Goal: Information Seeking & Learning: Learn about a topic

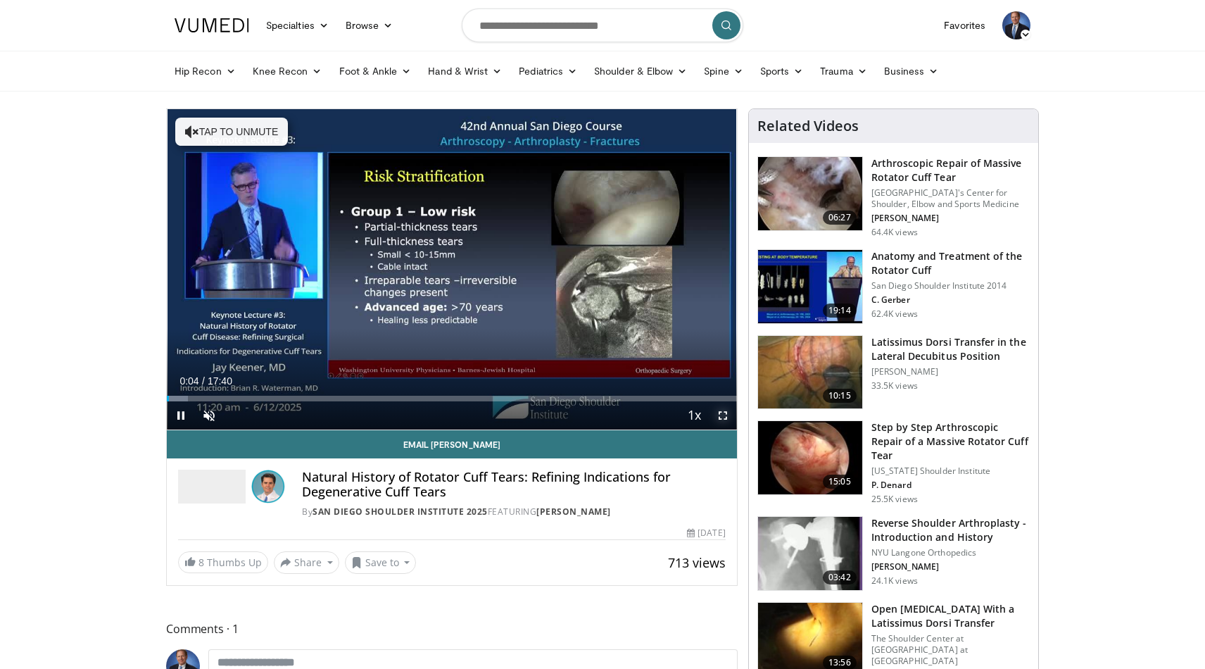
click at [724, 416] on span "Video Player" at bounding box center [723, 415] width 28 height 28
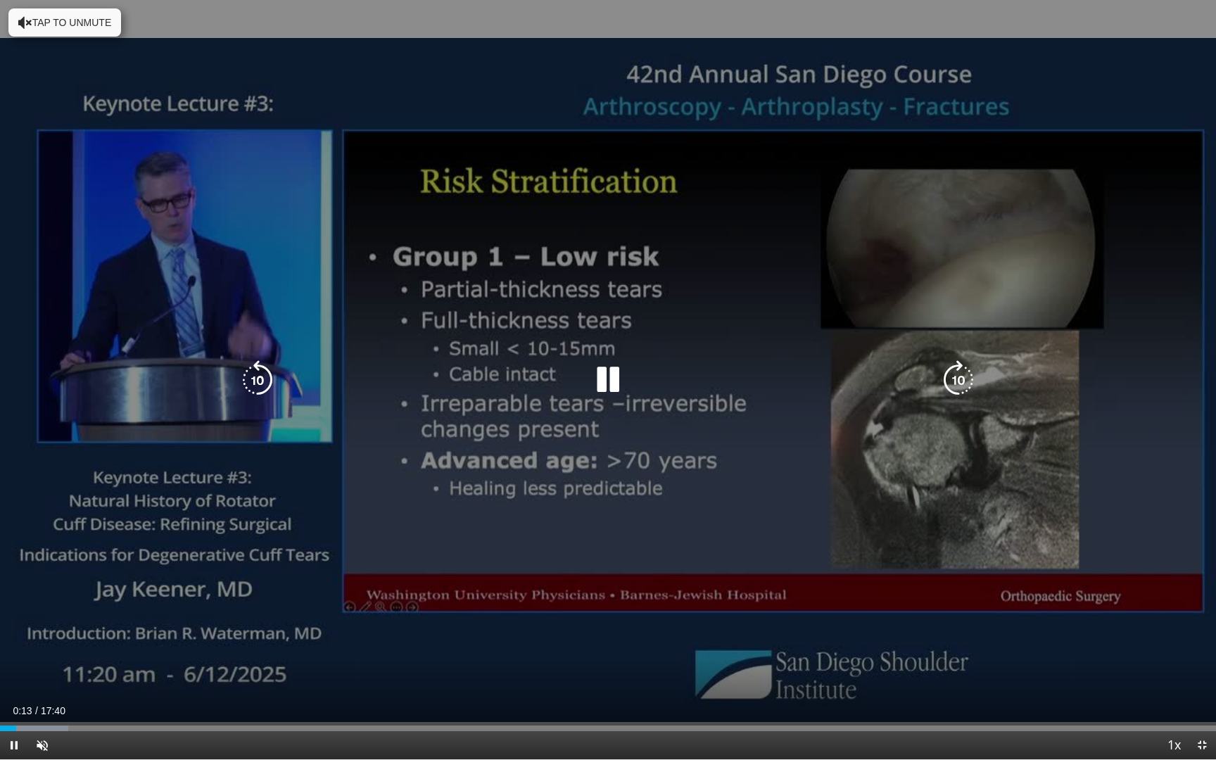
click at [187, 11] on div "10 seconds Tap to unmute" at bounding box center [608, 379] width 1216 height 759
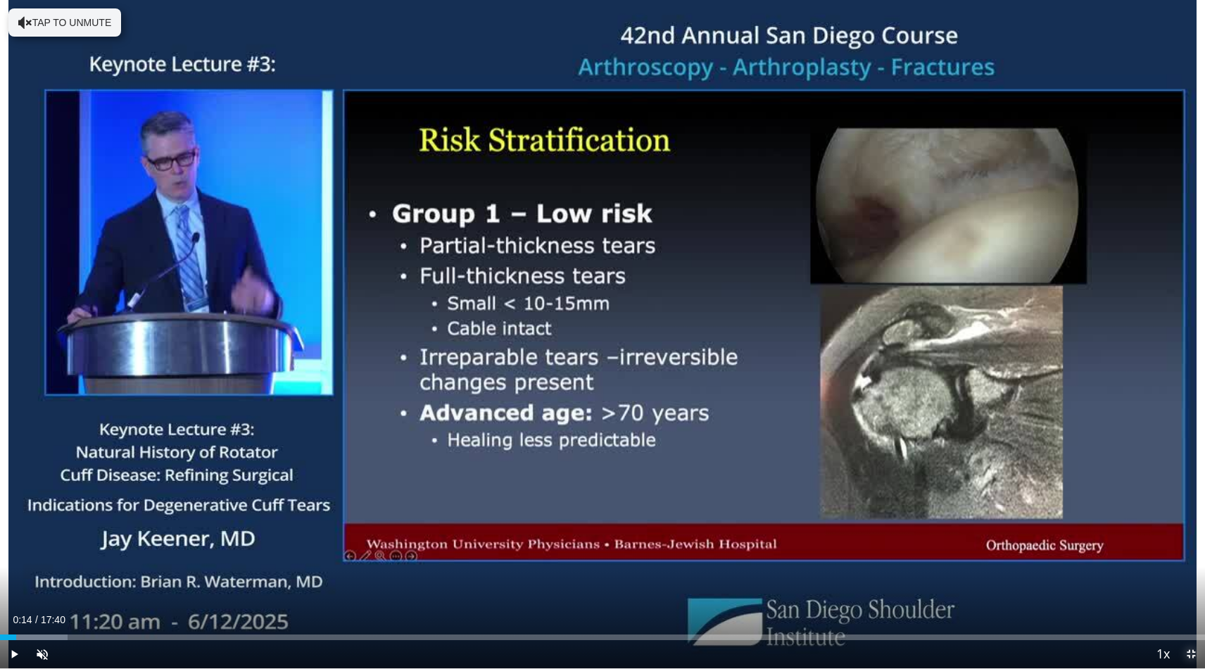
click at [1190, 657] on span "Video Player" at bounding box center [1191, 654] width 28 height 28
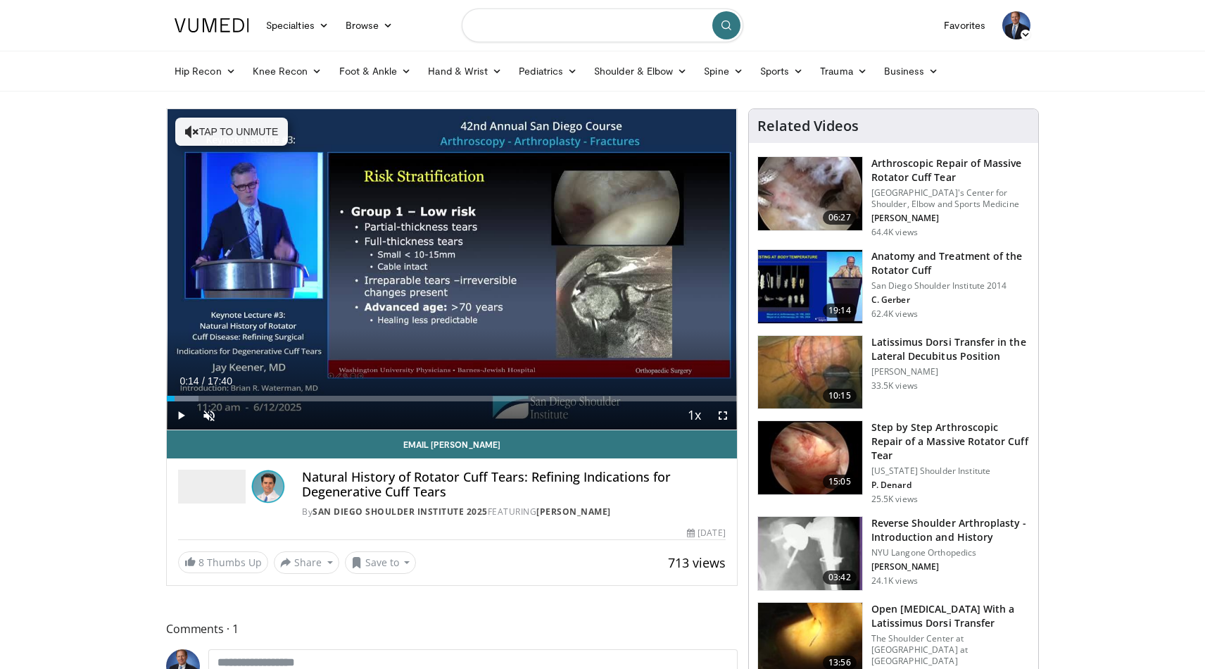
click at [486, 26] on input "Search topics, interventions" at bounding box center [603, 25] width 282 height 34
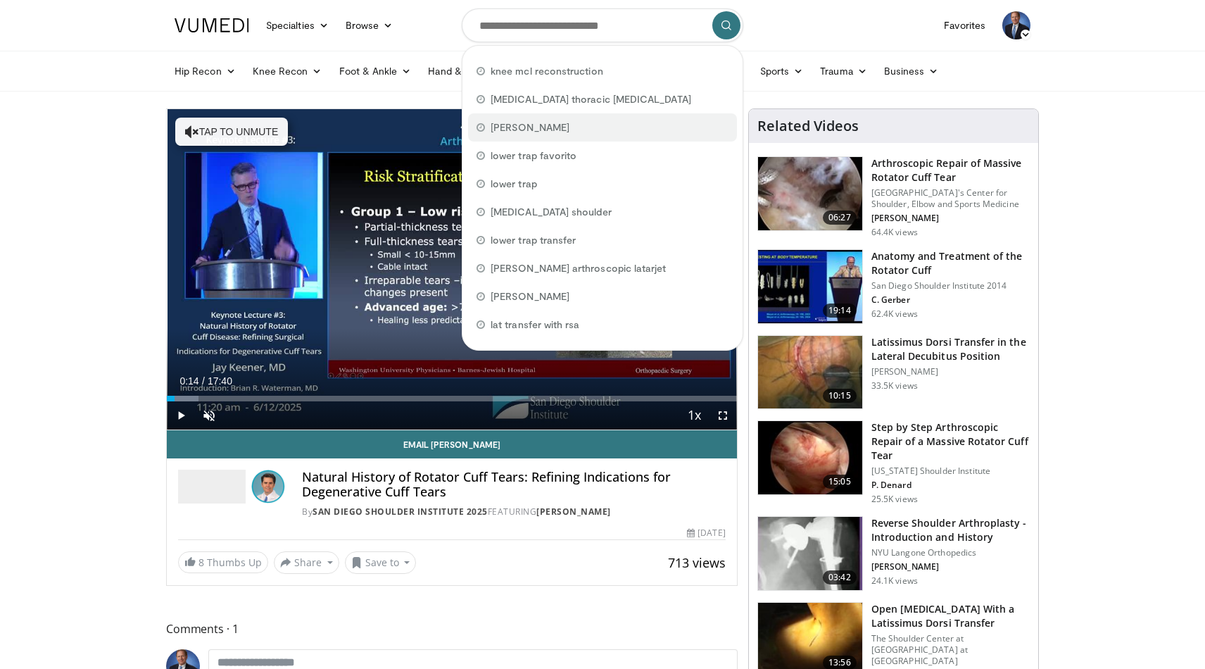
click at [500, 129] on span "ivan wong" at bounding box center [530, 127] width 79 height 14
type input "*********"
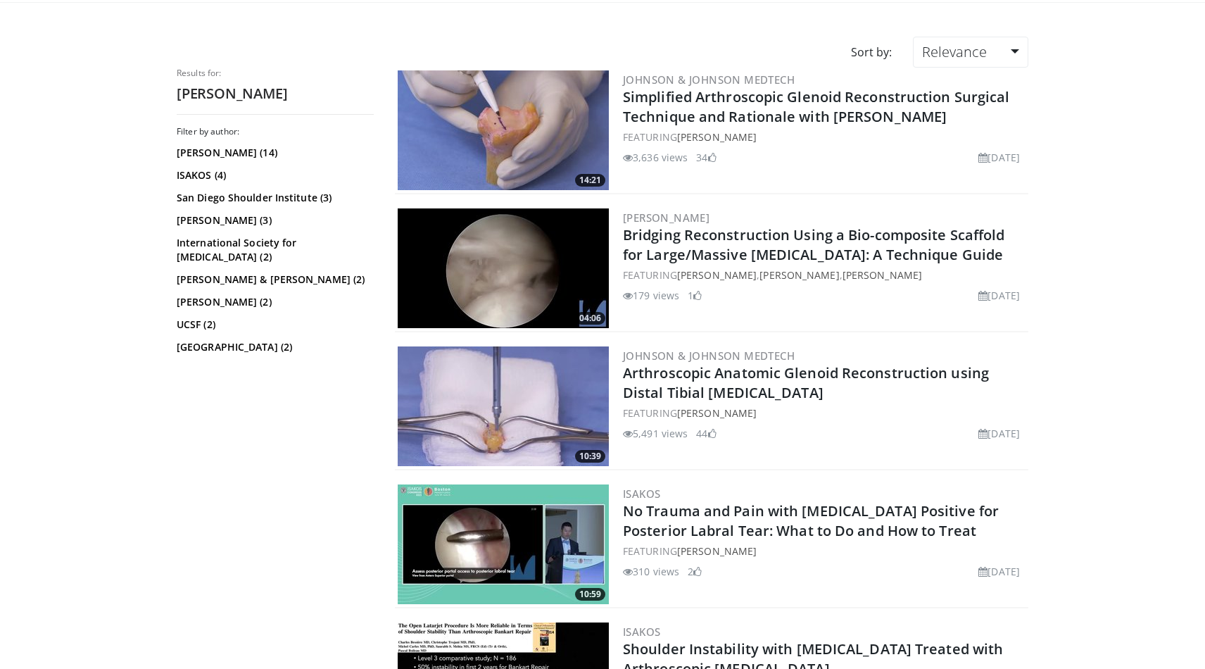
scroll to position [99, 0]
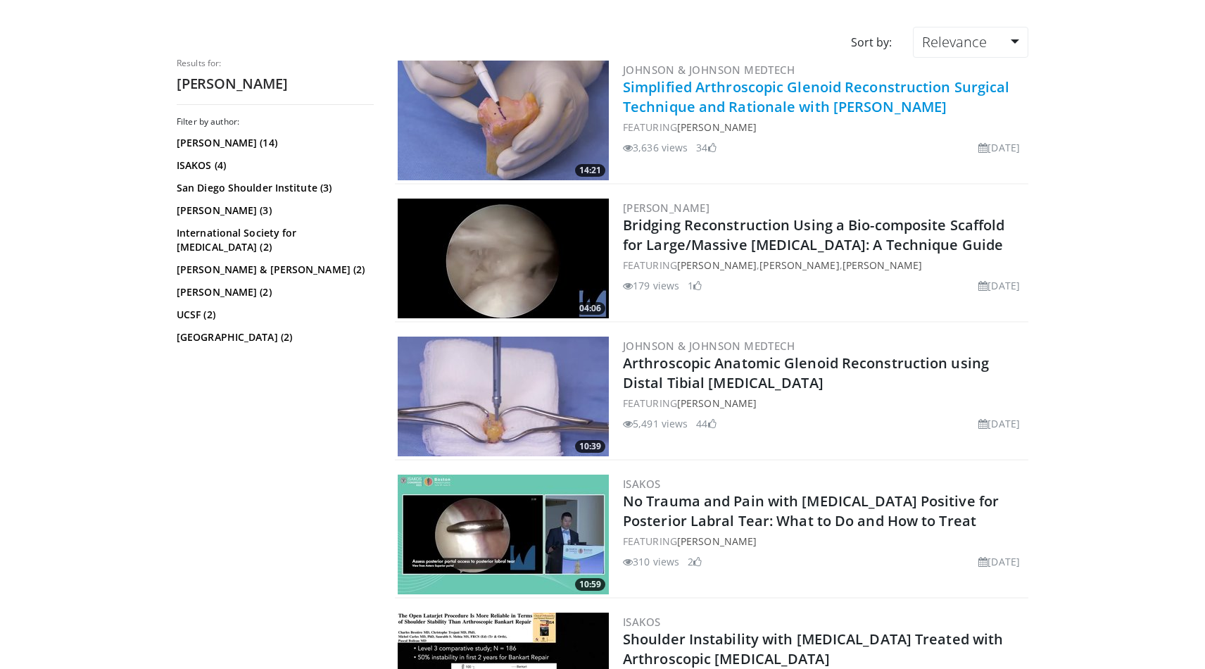
click at [657, 98] on link "Simplified Arthroscopic Glenoid Reconstruction Surgical Technique and Rationale…" at bounding box center [816, 96] width 387 height 39
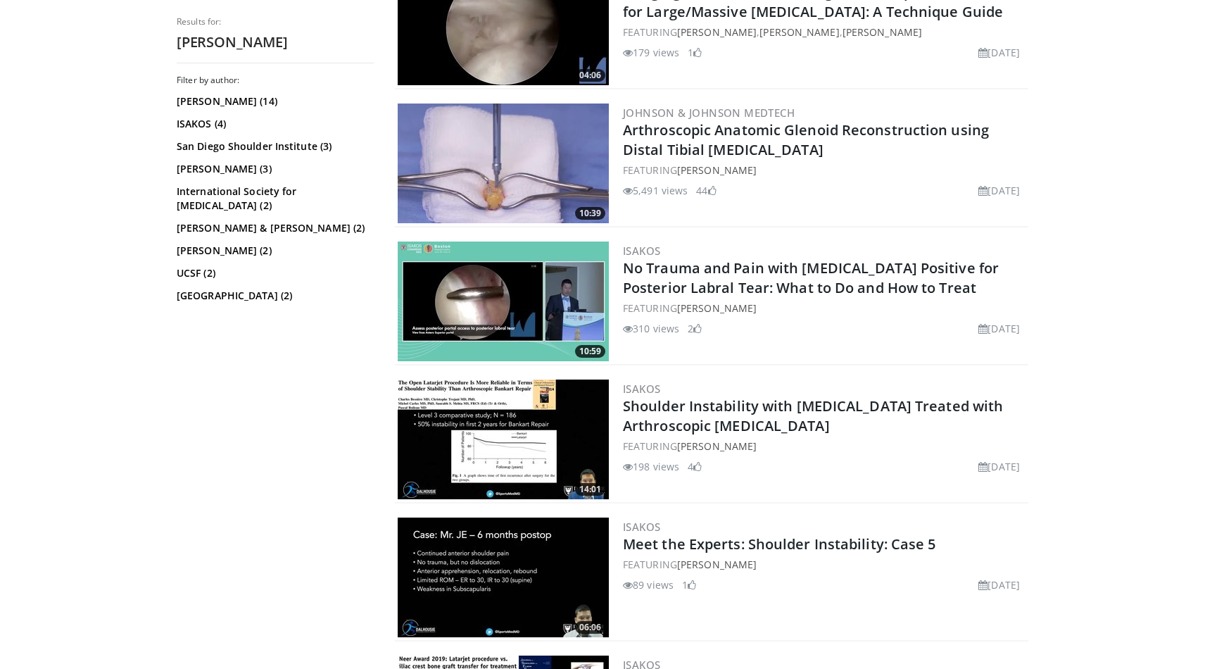
scroll to position [334, 0]
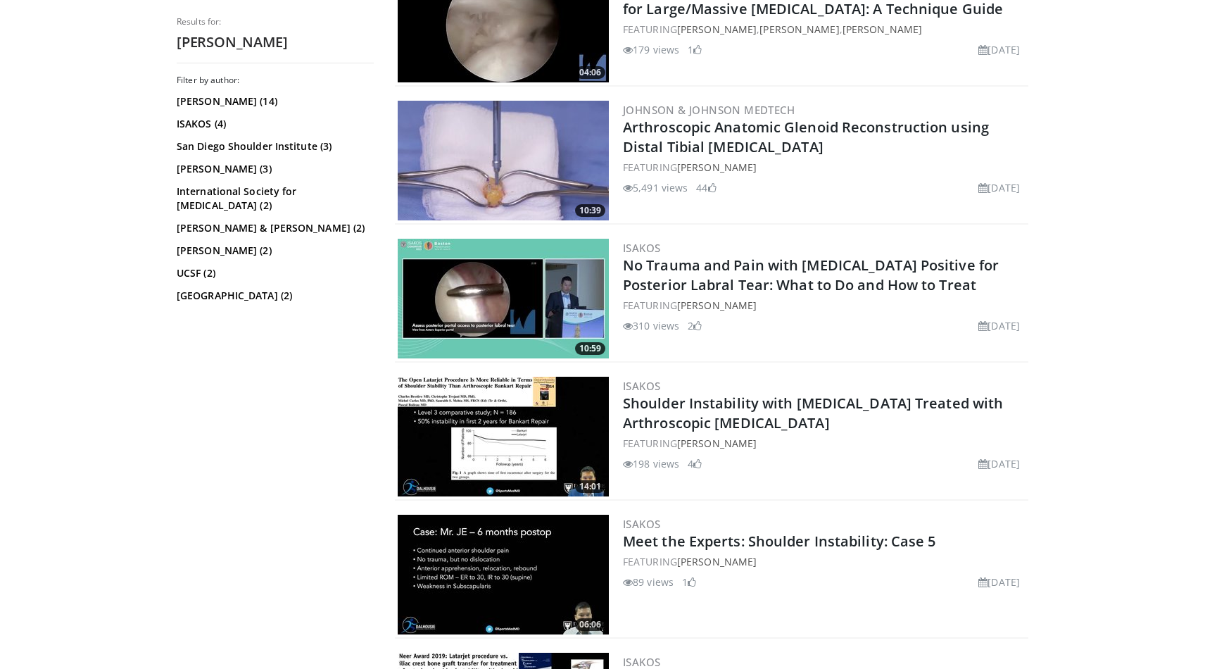
click at [706, 426] on link "Shoulder Instability with [MEDICAL_DATA] Treated with Arthroscopic [MEDICAL_DAT…" at bounding box center [813, 412] width 380 height 39
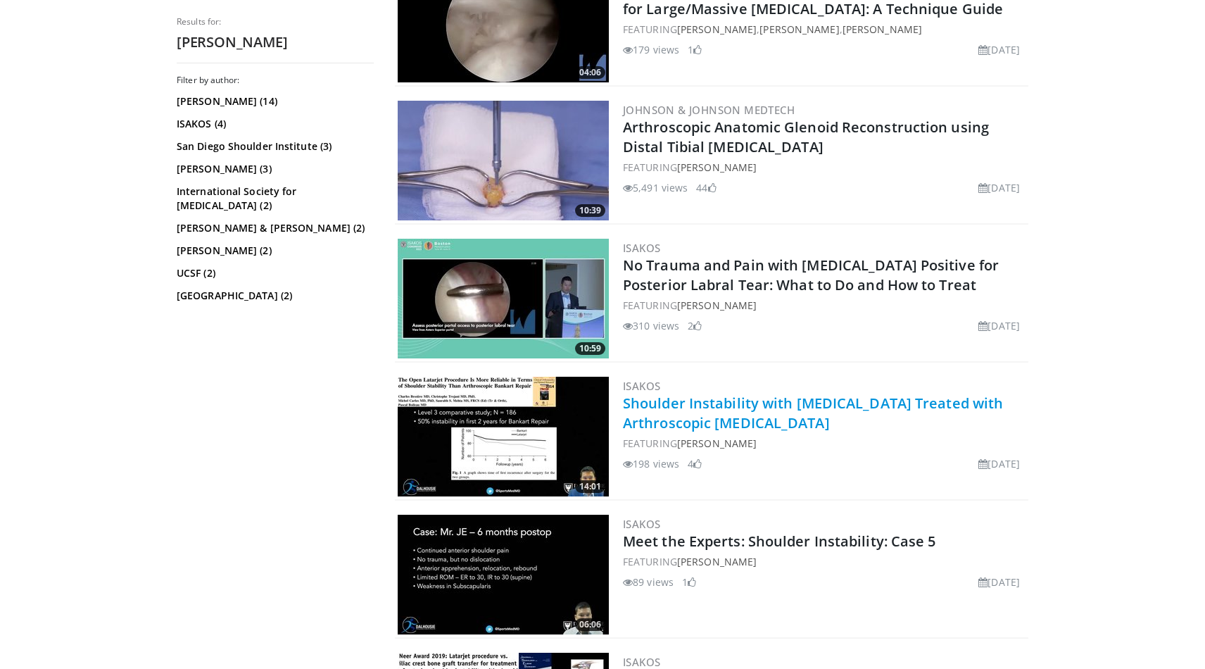
click at [701, 407] on link "Shoulder Instability with [MEDICAL_DATA] Treated with Arthroscopic [MEDICAL_DAT…" at bounding box center [813, 412] width 380 height 39
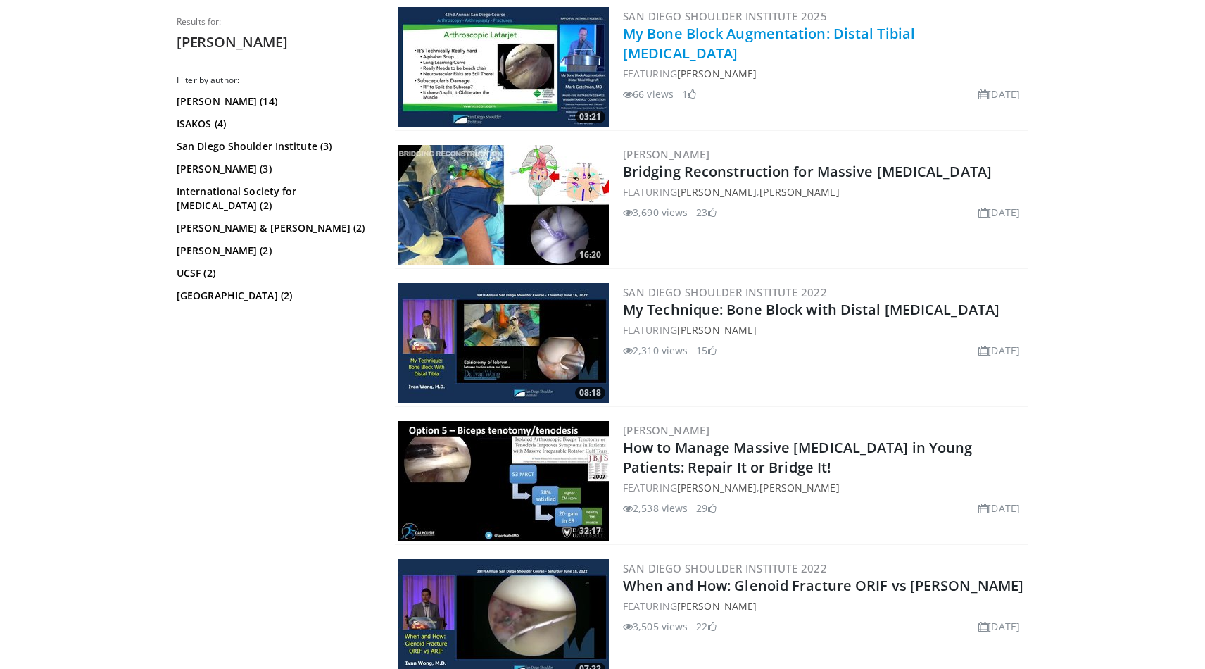
scroll to position [1118, 0]
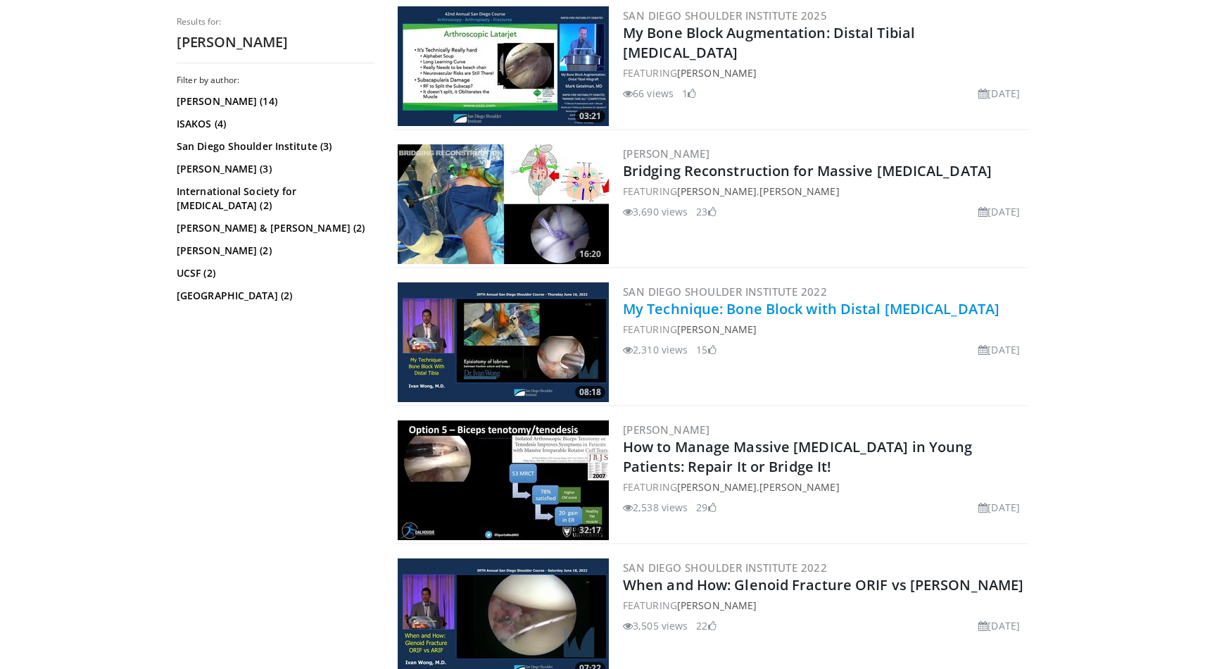
click at [681, 305] on link "My Technique: Bone Block with Distal Tibia" at bounding box center [811, 308] width 377 height 19
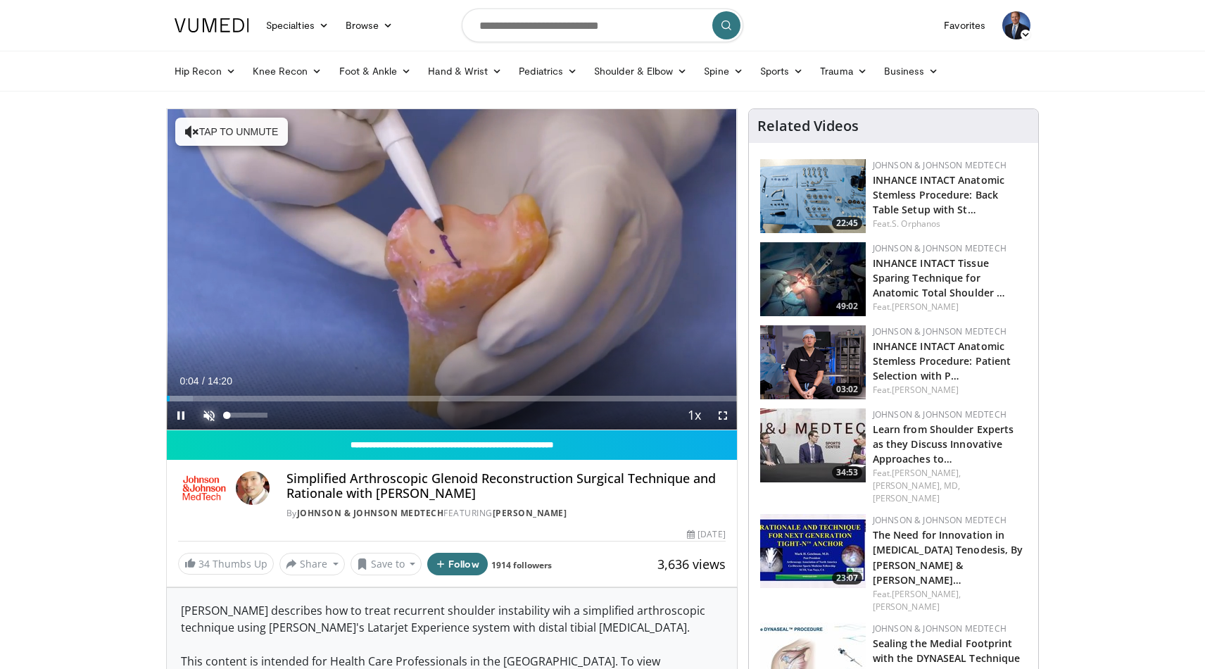
click at [208, 417] on span "Video Player" at bounding box center [209, 415] width 28 height 28
click at [208, 417] on video-js "**********" at bounding box center [452, 269] width 570 height 321
click at [209, 411] on span "Video Player" at bounding box center [209, 415] width 28 height 28
click at [182, 412] on span "Video Player" at bounding box center [181, 415] width 28 height 28
click at [213, 416] on span "Video Player" at bounding box center [209, 415] width 28 height 28
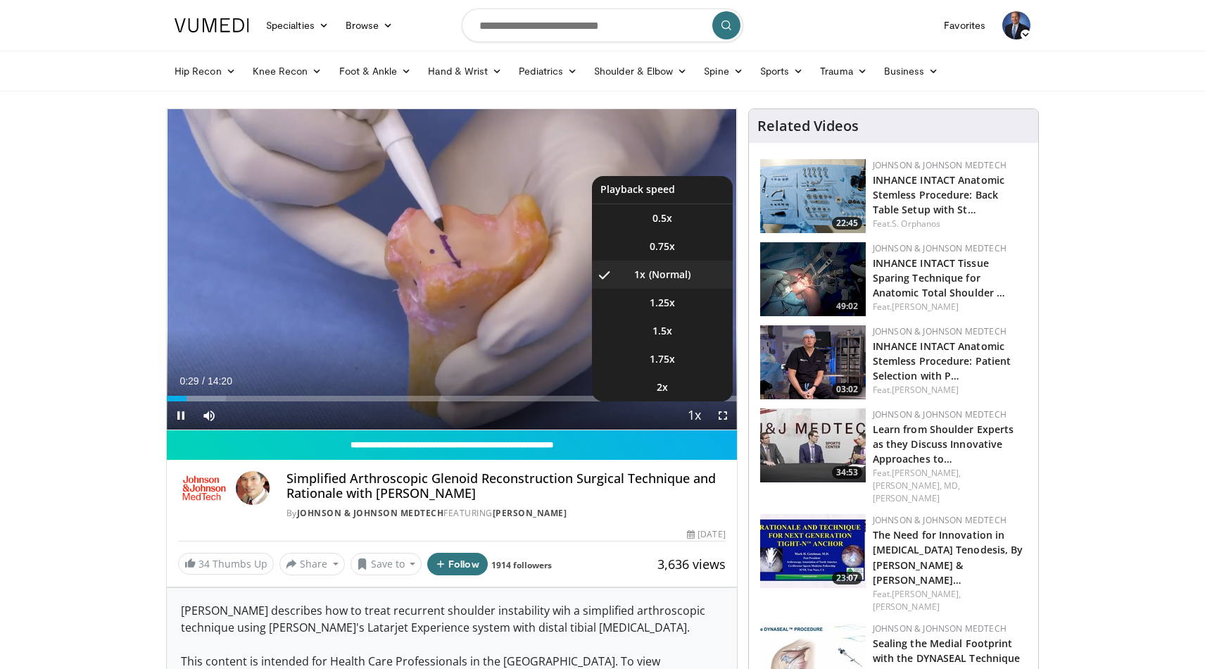
click at [694, 413] on span "Video Player" at bounding box center [695, 416] width 20 height 28
click at [664, 388] on span "2x" at bounding box center [662, 387] width 11 height 14
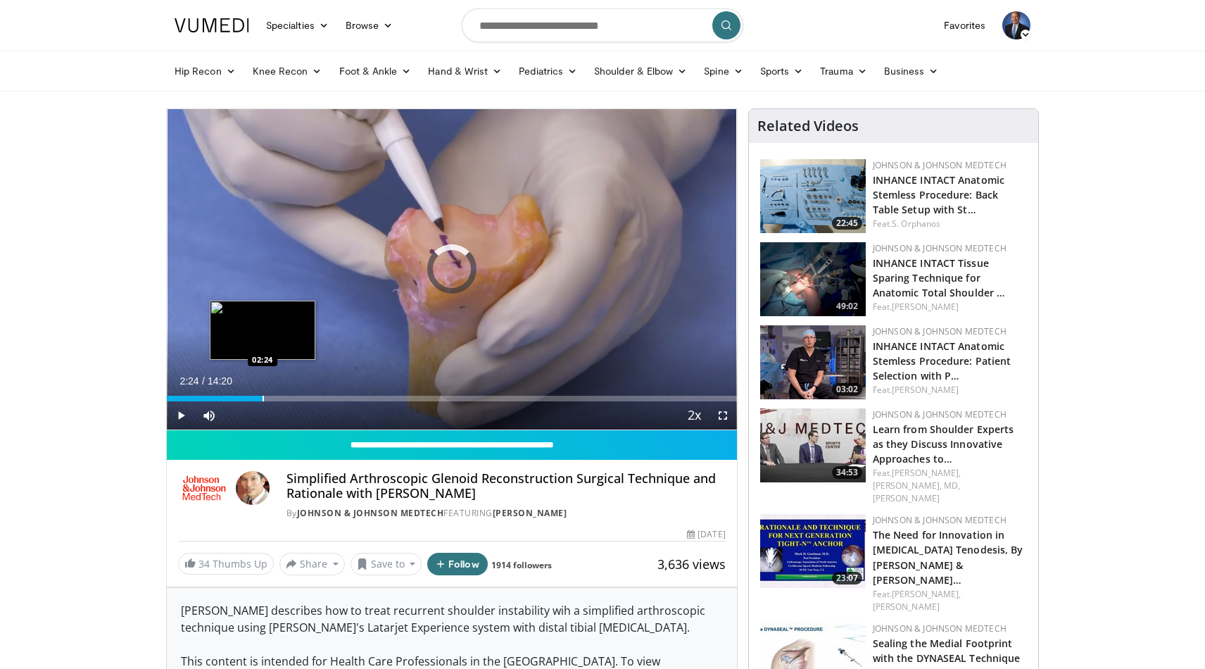
click at [262, 393] on div "Loaded : 14.99% 02:24 02:24" at bounding box center [452, 394] width 570 height 13
click at [291, 394] on div "Loaded : 24.21% 02:29 03:06" at bounding box center [452, 394] width 570 height 13
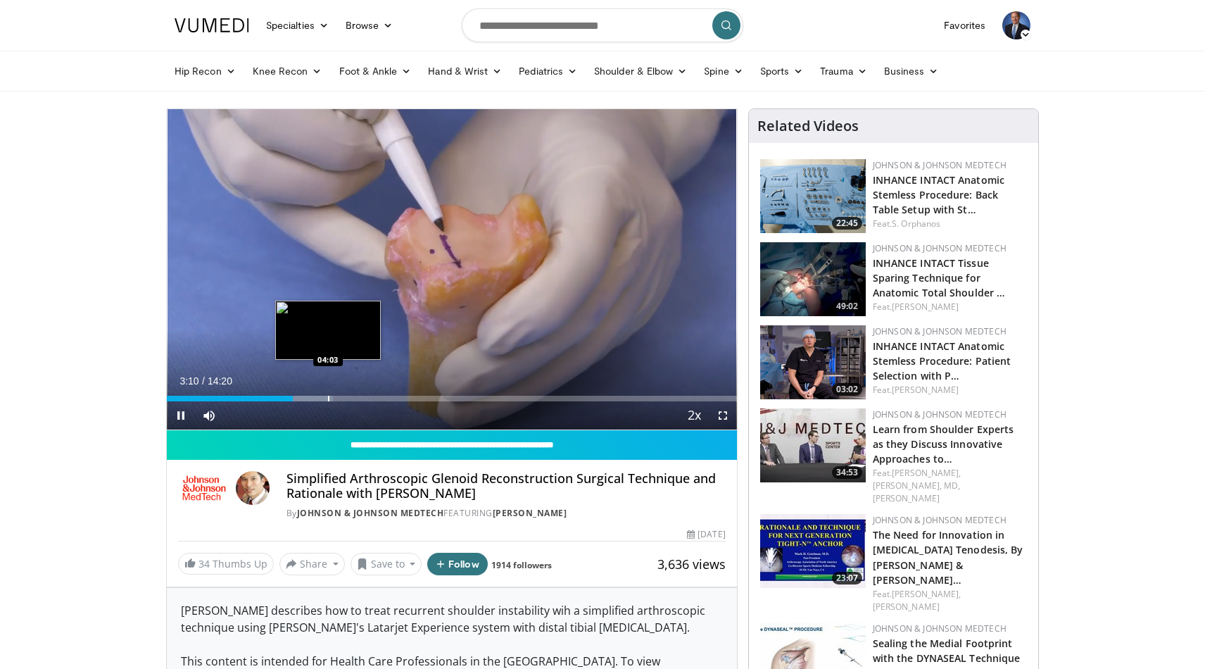
click at [328, 398] on div "Progress Bar" at bounding box center [328, 399] width 1 height 6
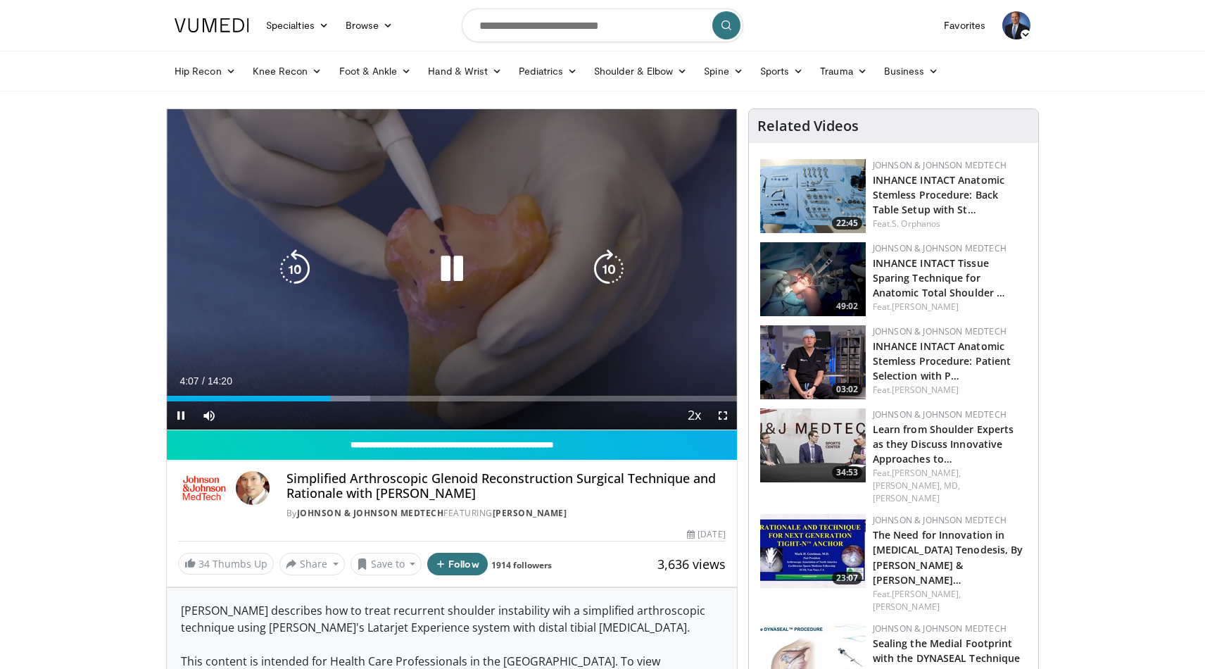
click at [320, 400] on video-js "**********" at bounding box center [452, 269] width 570 height 321
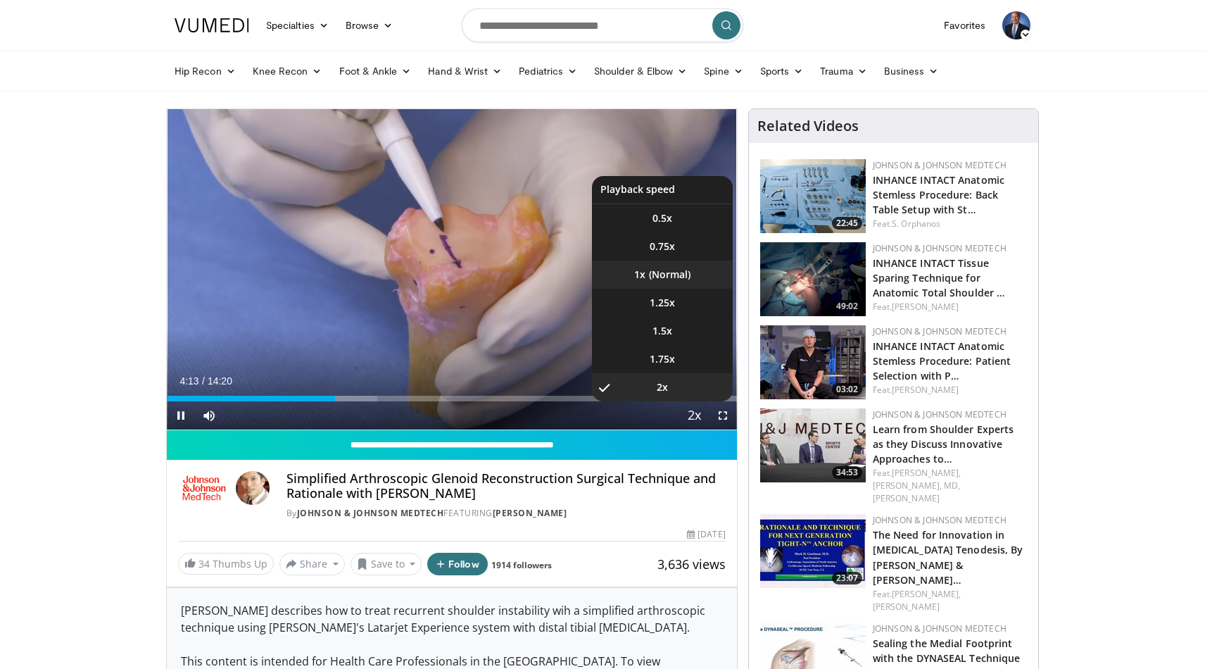
click at [664, 270] on li "1x" at bounding box center [662, 274] width 141 height 28
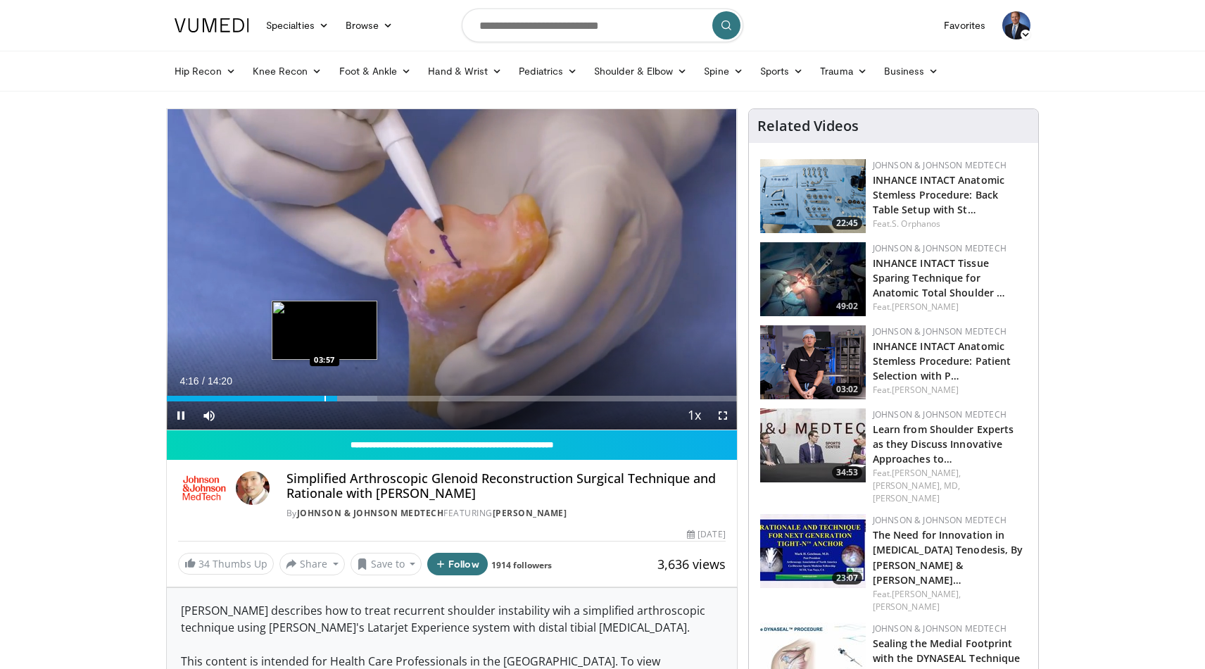
click at [324, 398] on div "Progress Bar" at bounding box center [324, 399] width 1 height 6
click at [316, 398] on div "Progress Bar" at bounding box center [316, 399] width 1 height 6
click at [181, 412] on span "Video Player" at bounding box center [181, 415] width 28 height 28
click at [182, 415] on span "Video Player" at bounding box center [181, 415] width 28 height 28
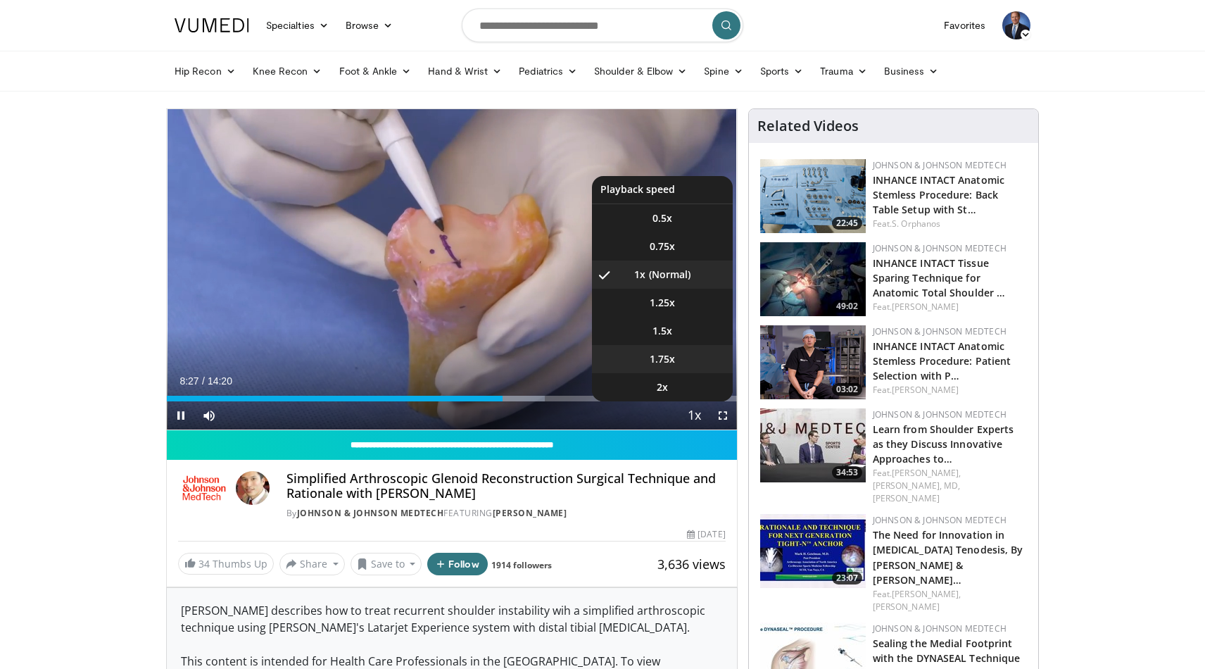
click at [672, 357] on span "1.75x" at bounding box center [662, 359] width 25 height 14
click at [667, 382] on span "2x" at bounding box center [662, 387] width 11 height 14
click at [671, 272] on li "1x" at bounding box center [662, 274] width 141 height 28
click at [662, 334] on span "1.5x" at bounding box center [662, 331] width 20 height 14
click at [667, 358] on span "1.75x" at bounding box center [662, 359] width 25 height 14
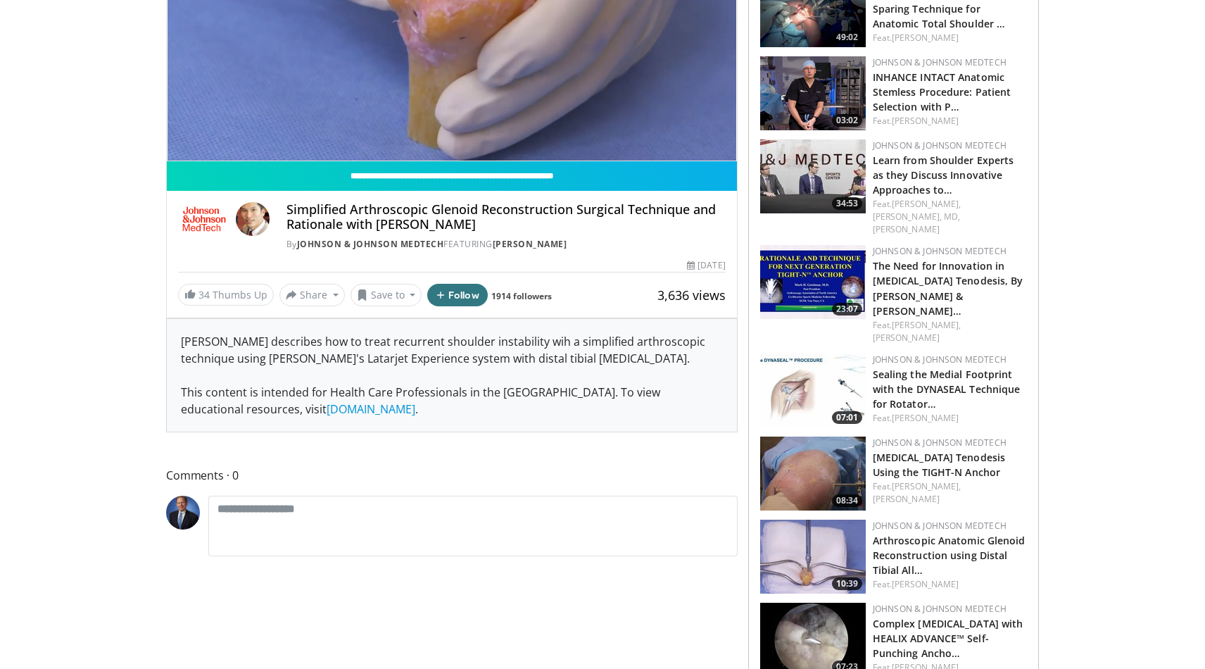
scroll to position [272, 0]
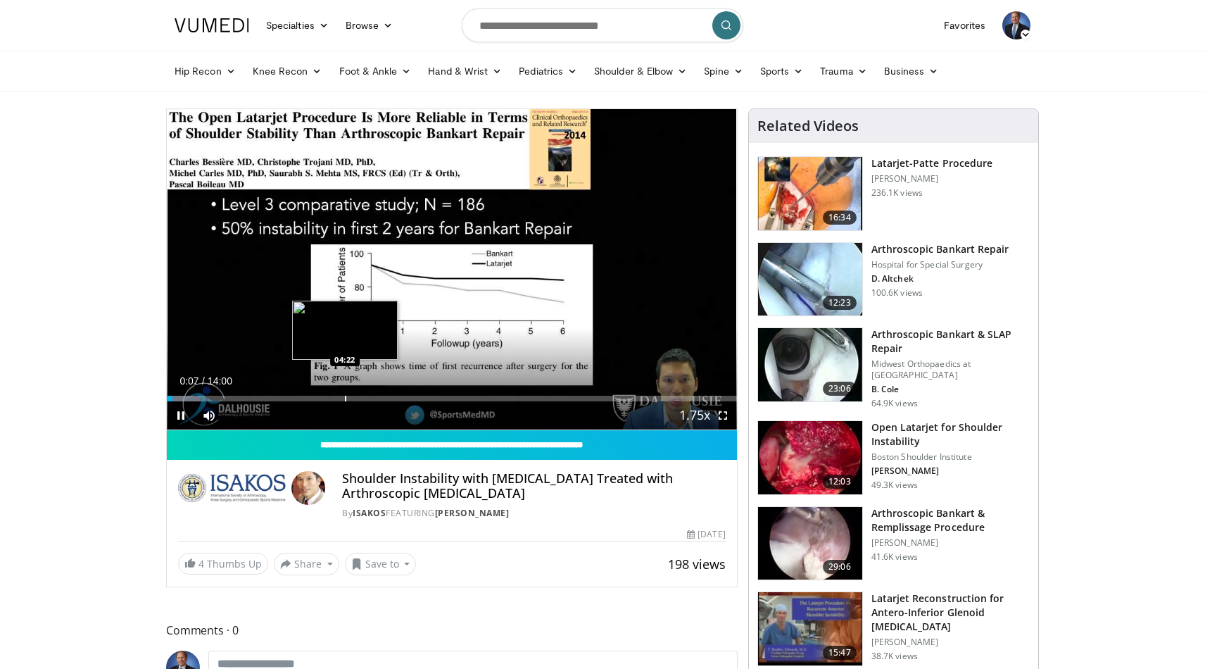
click at [345, 396] on div "Progress Bar" at bounding box center [345, 399] width 1 height 6
click at [382, 397] on div "Progress Bar" at bounding box center [382, 399] width 1 height 6
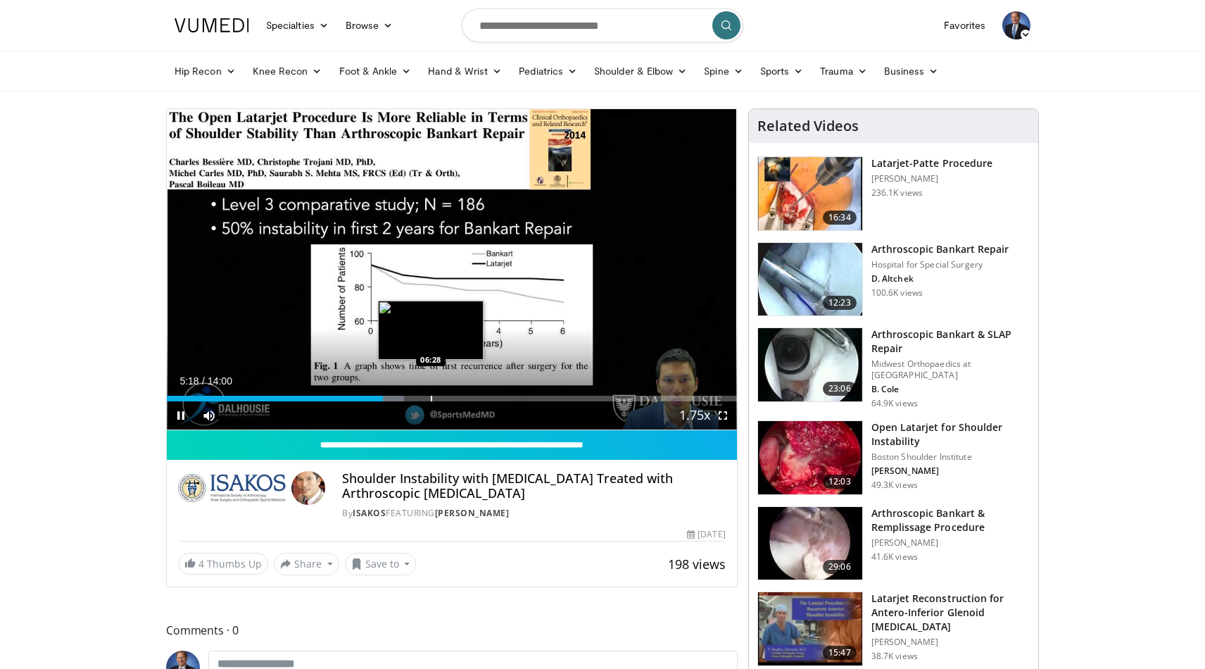
click at [431, 400] on div "Progress Bar" at bounding box center [431, 399] width 1 height 6
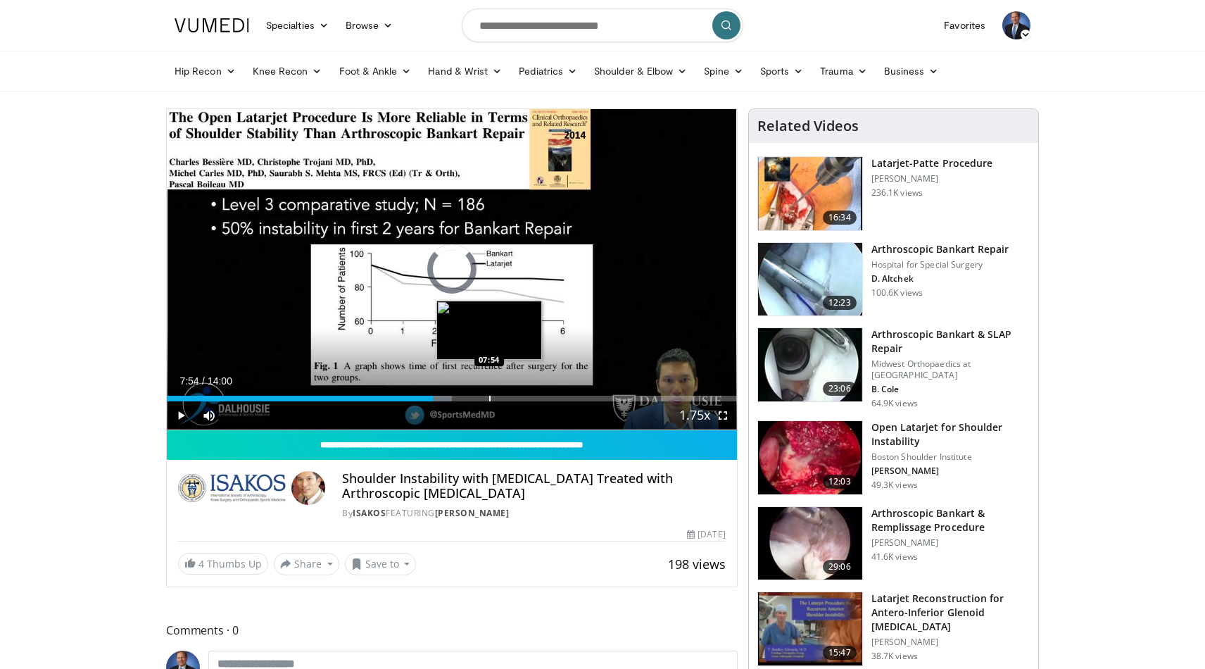
click at [489, 399] on div "Progress Bar" at bounding box center [489, 399] width 1 height 6
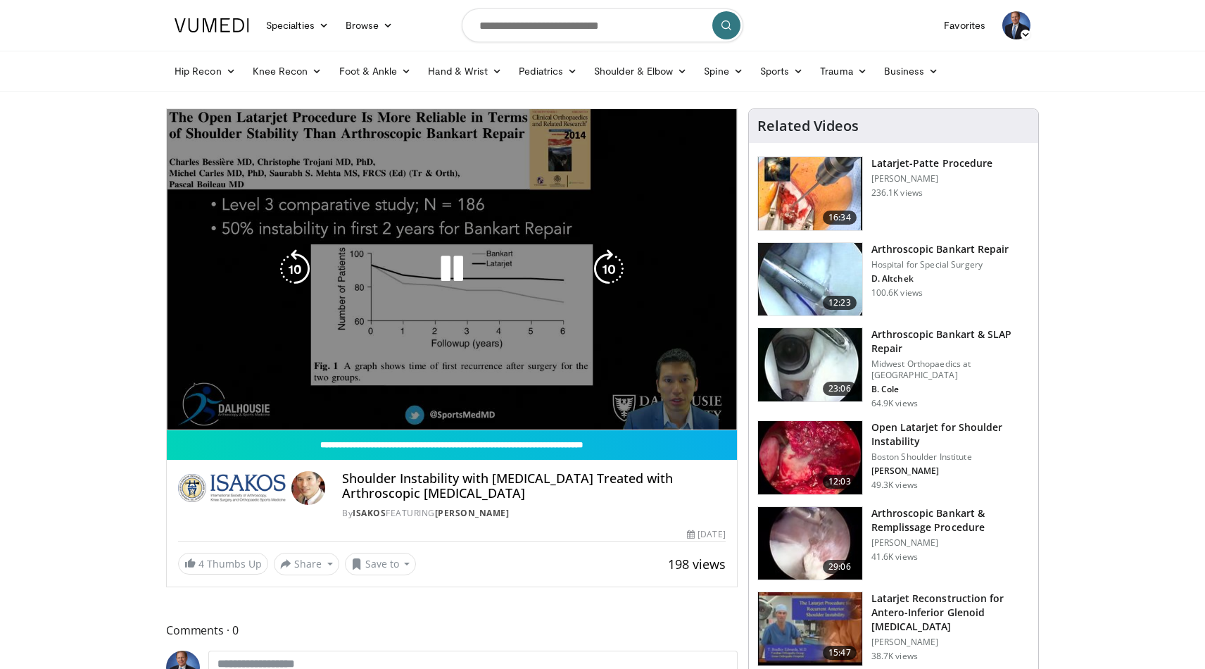
click at [533, 398] on video-js "**********" at bounding box center [452, 269] width 570 height 321
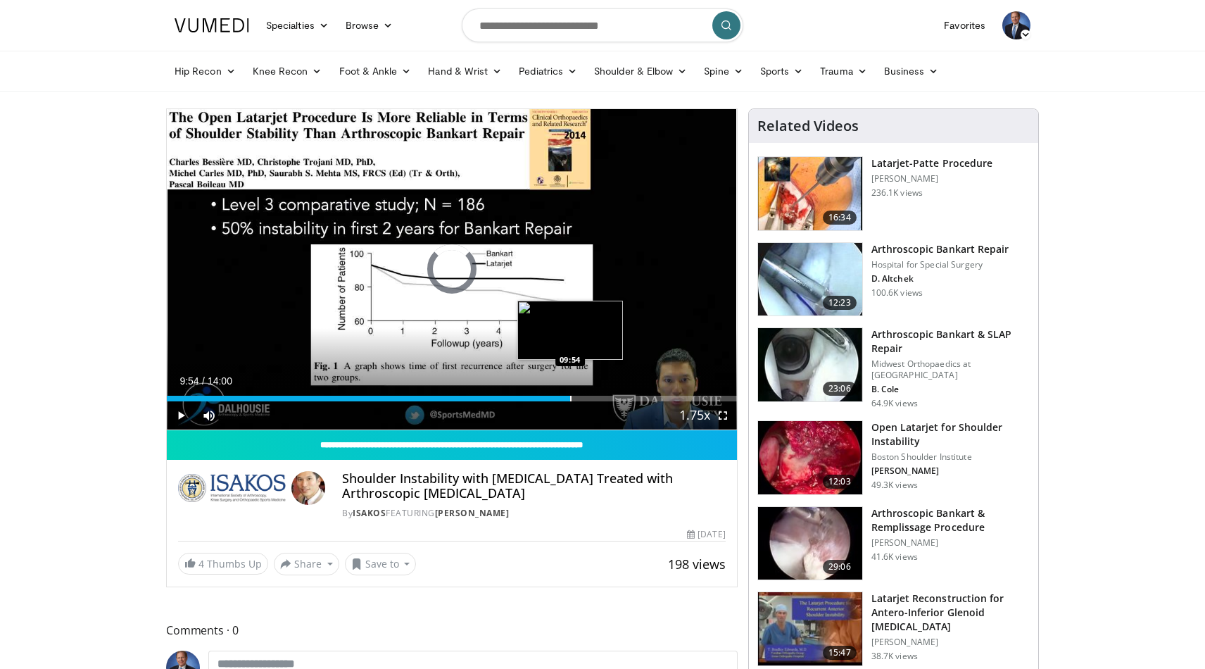
click at [570, 398] on div "Progress Bar" at bounding box center [570, 399] width 1 height 6
click at [180, 413] on span "Video Player" at bounding box center [181, 415] width 28 height 28
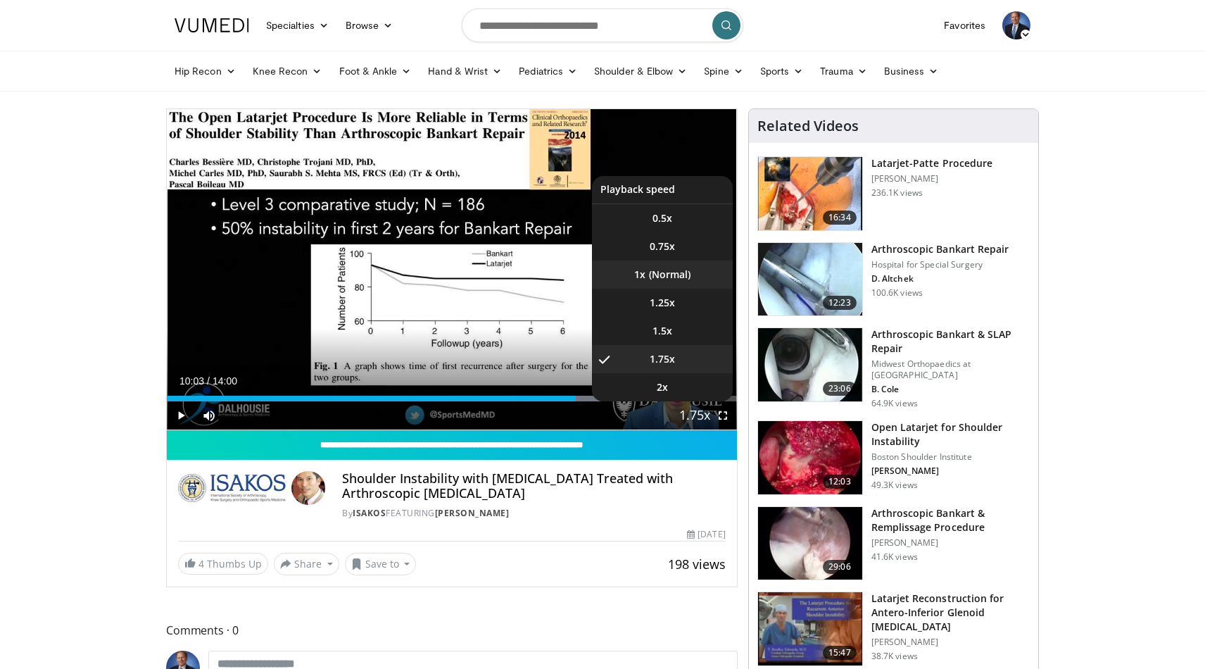
click at [659, 274] on li "1x" at bounding box center [662, 274] width 141 height 28
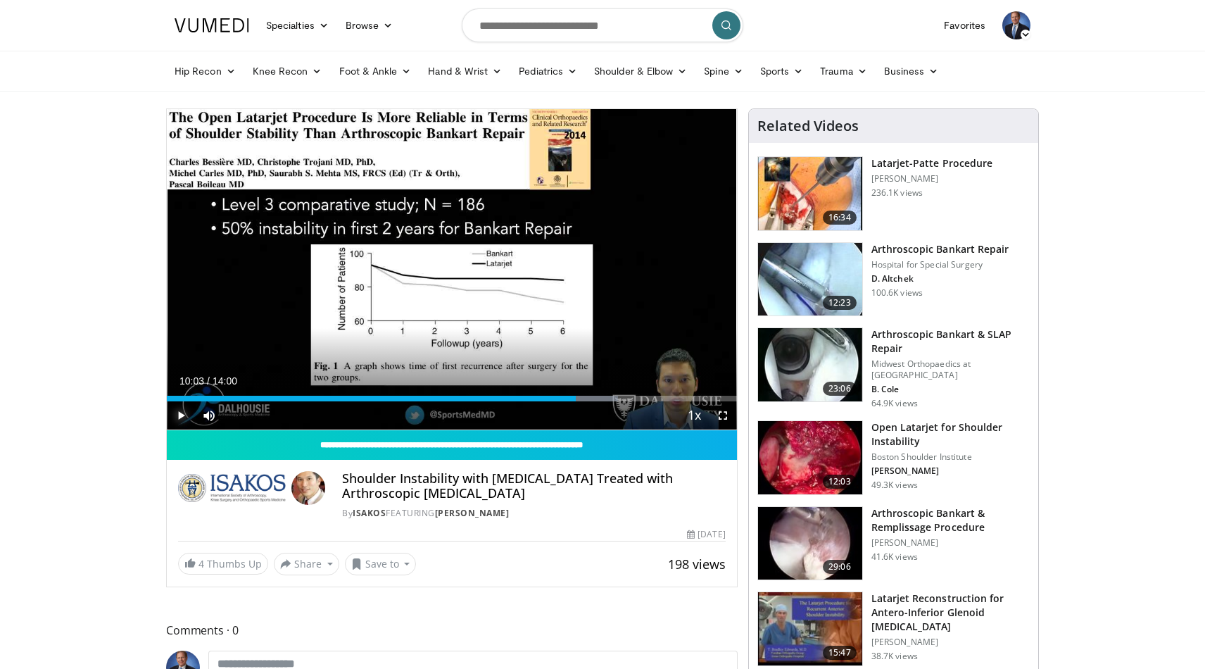
click at [184, 411] on span "Video Player" at bounding box center [181, 415] width 28 height 28
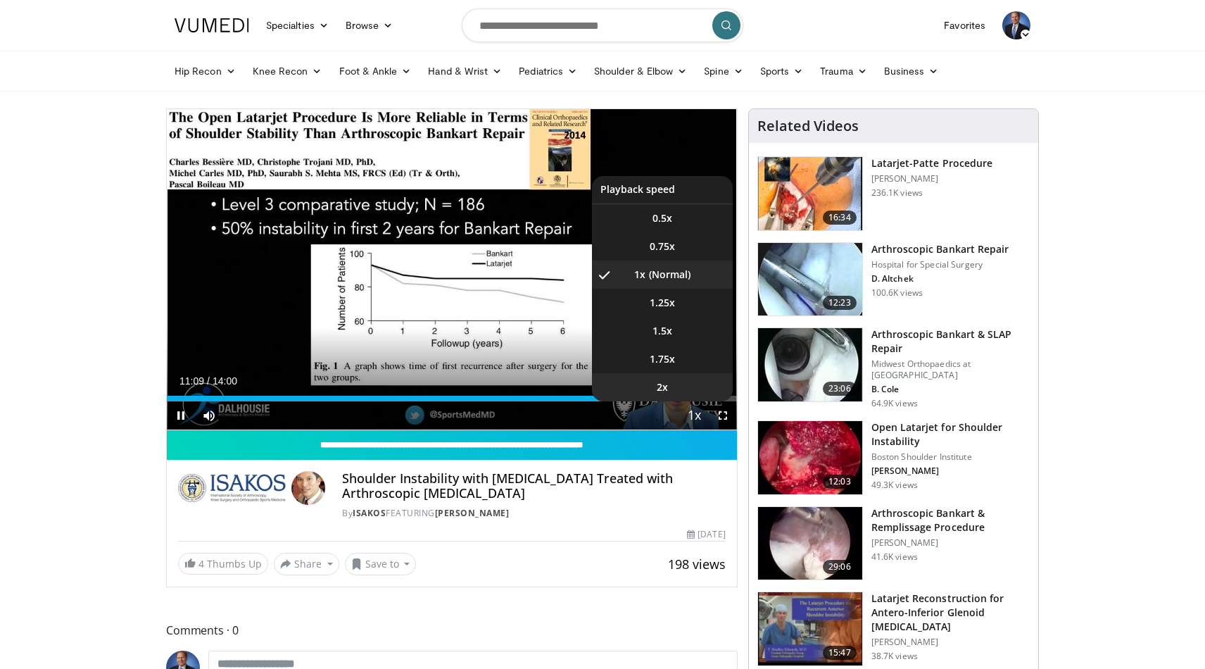
click at [666, 382] on span "2x" at bounding box center [662, 387] width 11 height 14
click at [674, 301] on span "1.25x" at bounding box center [662, 303] width 25 height 14
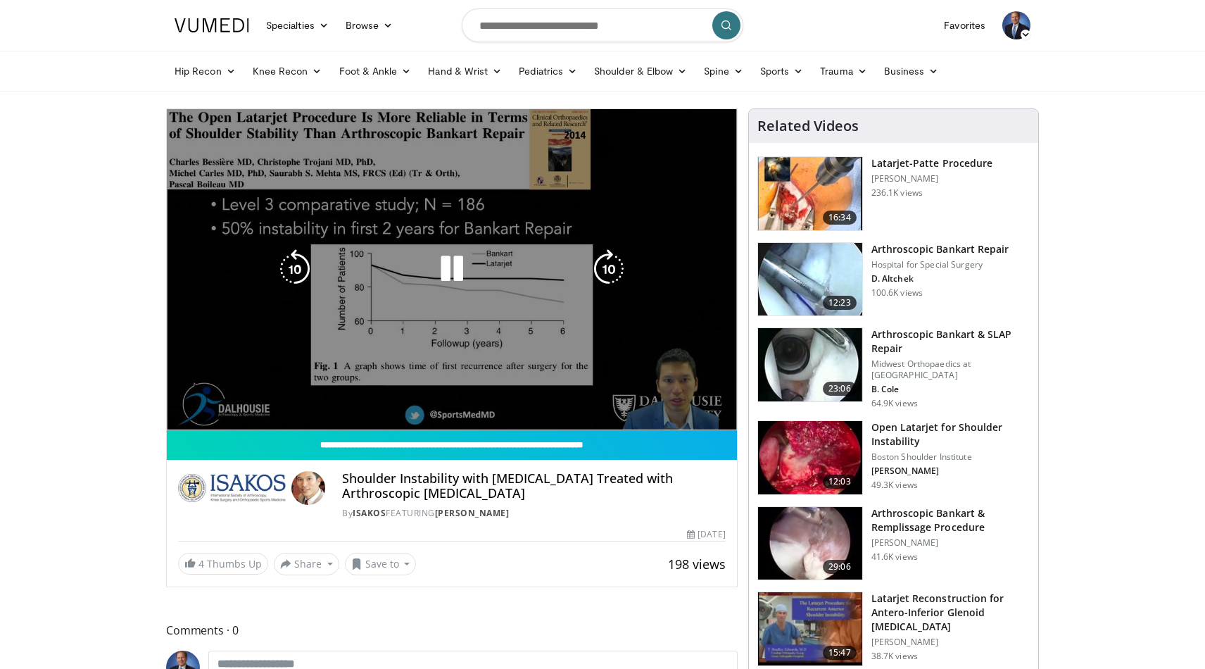
click at [693, 398] on video-js "**********" at bounding box center [452, 269] width 570 height 321
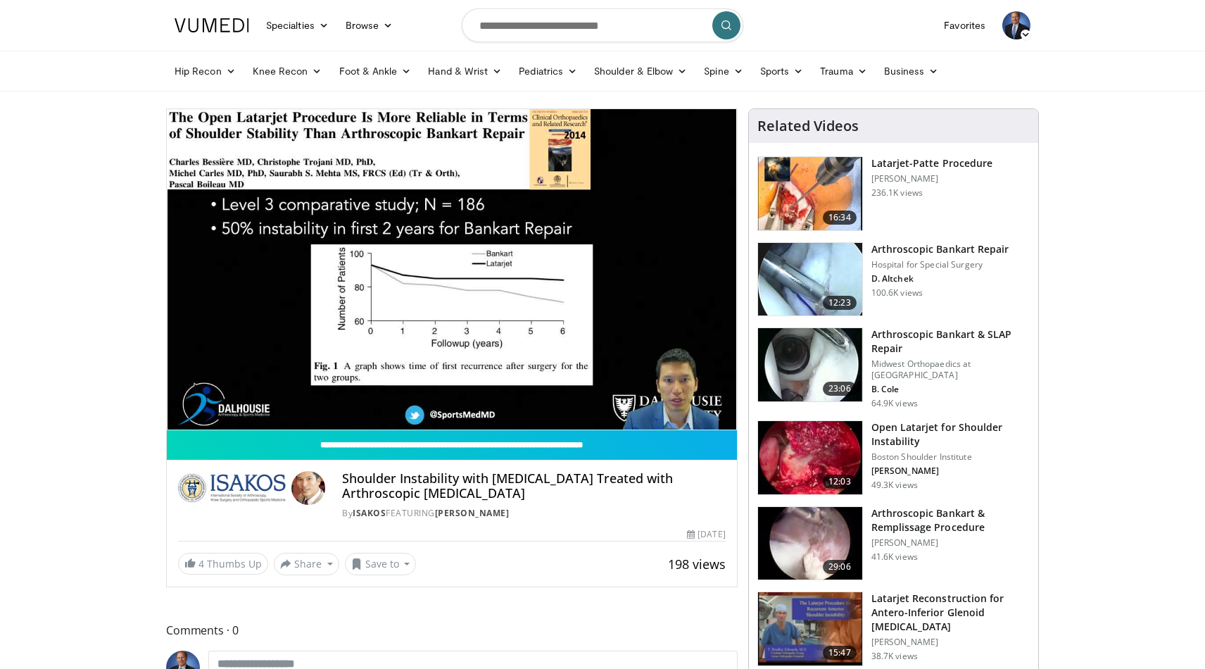
click at [797, 443] on img at bounding box center [810, 457] width 104 height 73
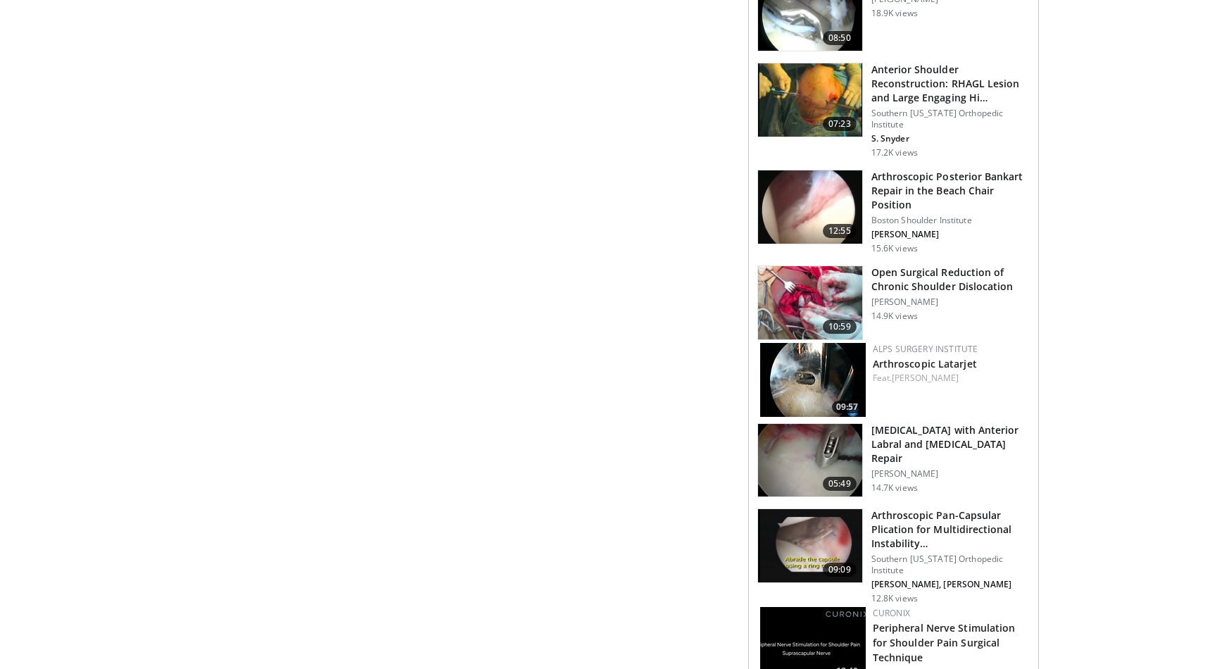
scroll to position [1115, 0]
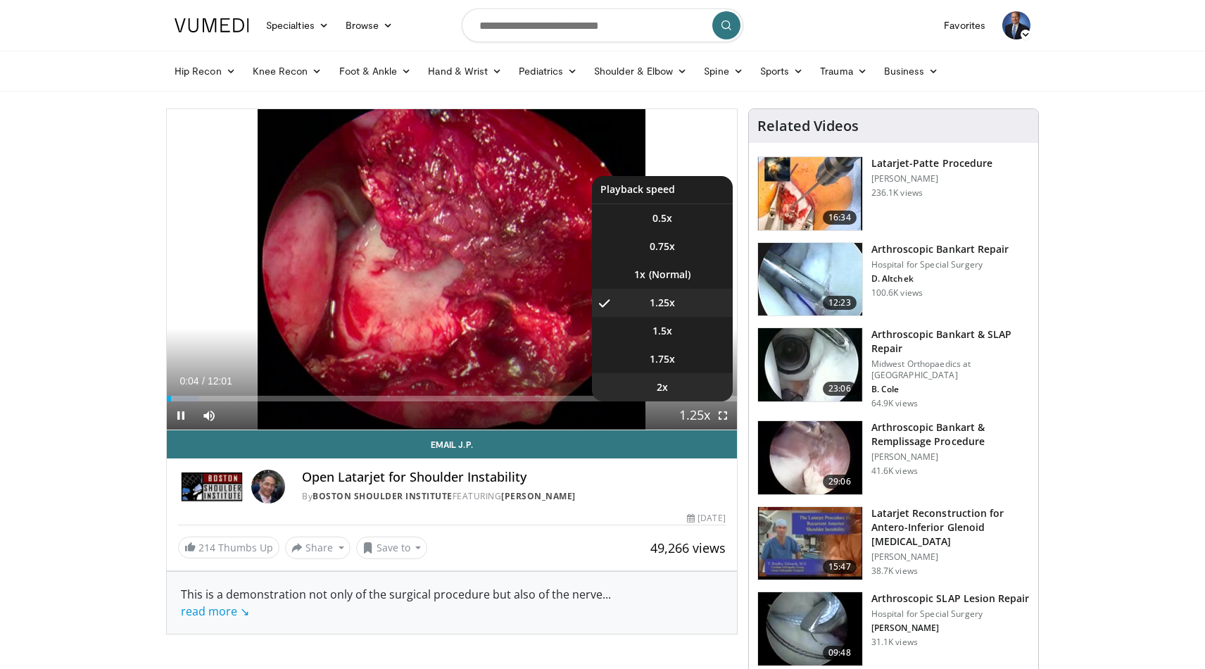
click at [663, 383] on span "2x" at bounding box center [662, 387] width 11 height 14
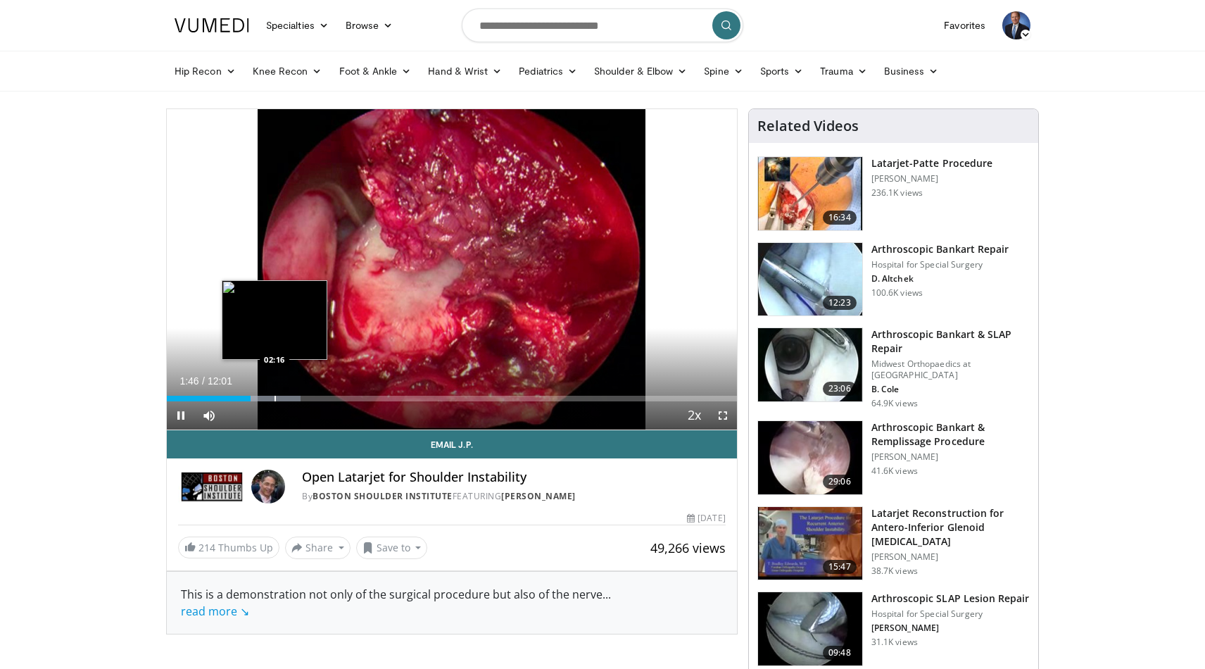
click at [274, 392] on div "Loaded : 23.50% 01:46 02:16" at bounding box center [452, 394] width 570 height 13
click at [301, 396] on div "Progress Bar" at bounding box center [301, 399] width 1 height 6
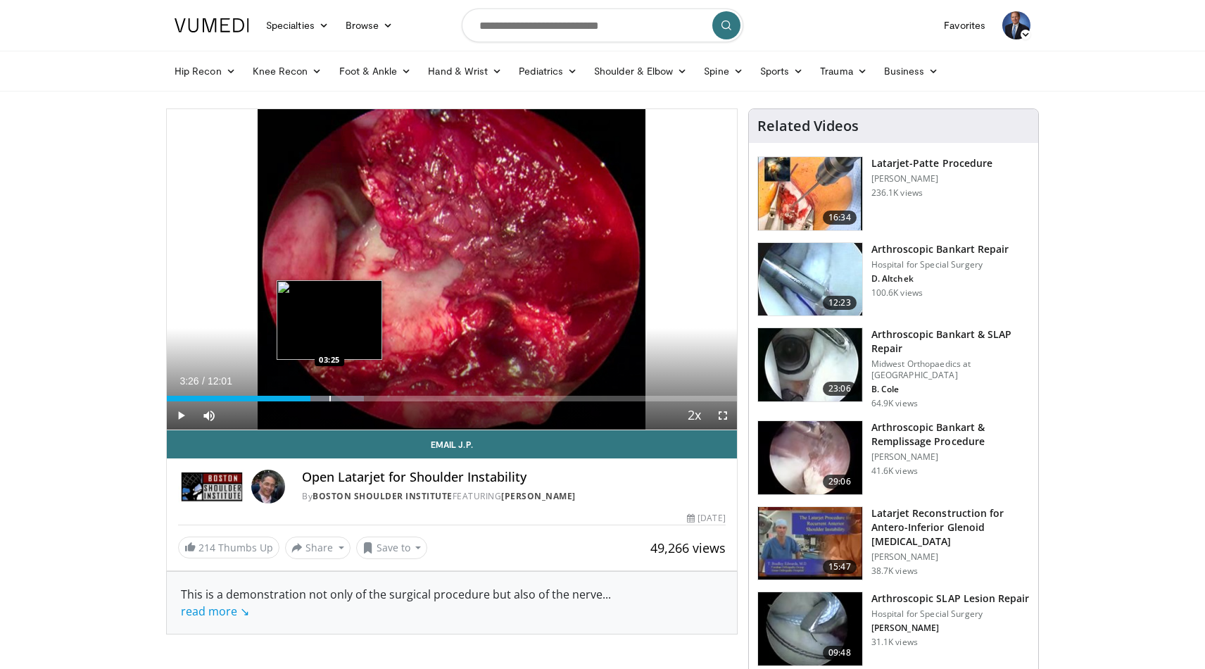
click at [329, 400] on div "Progress Bar" at bounding box center [329, 399] width 1 height 6
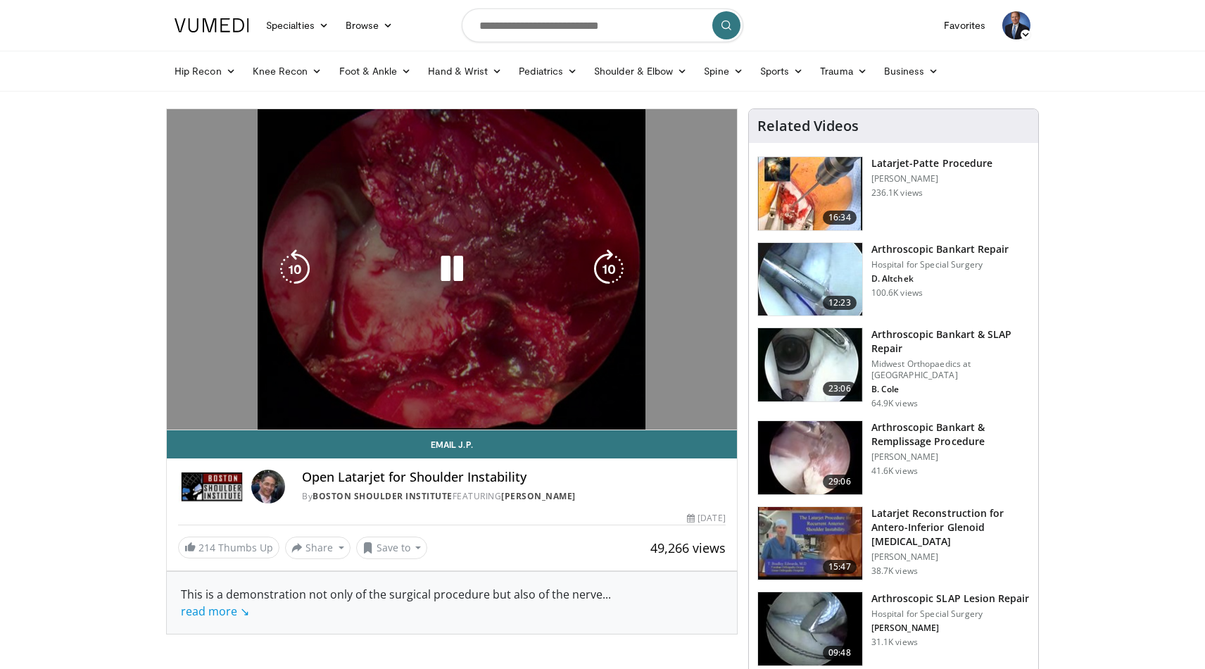
click at [348, 396] on div "10 seconds Tap to unmute" at bounding box center [452, 269] width 570 height 320
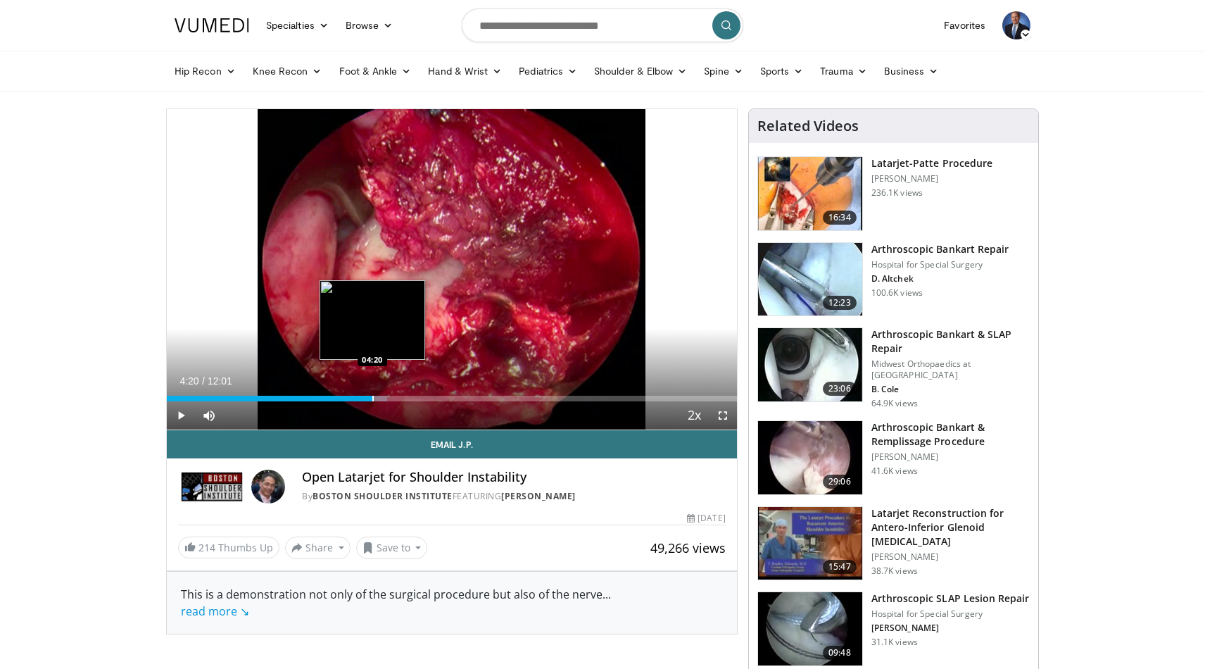
click at [372, 396] on div "Progress Bar" at bounding box center [372, 399] width 1 height 6
click at [400, 394] on div "Loaded : 44.37% 04:20 04:55" at bounding box center [452, 394] width 570 height 13
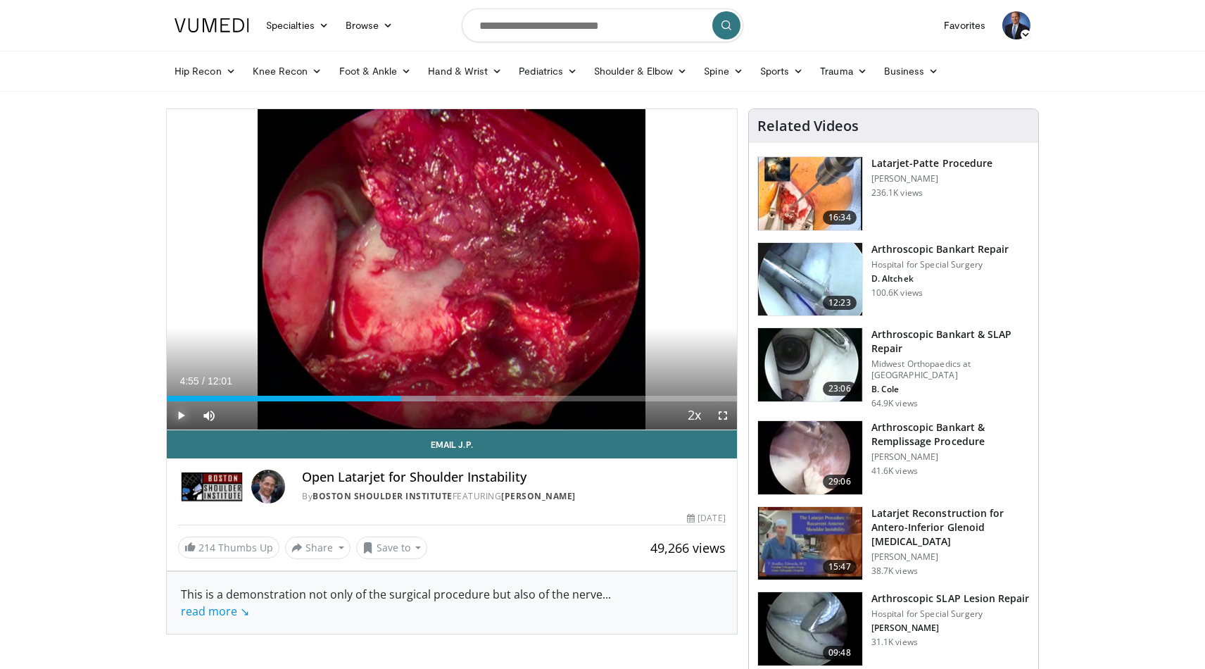
click at [184, 412] on span "Video Player" at bounding box center [181, 415] width 28 height 28
click at [429, 396] on div "Progress Bar" at bounding box center [429, 399] width 1 height 6
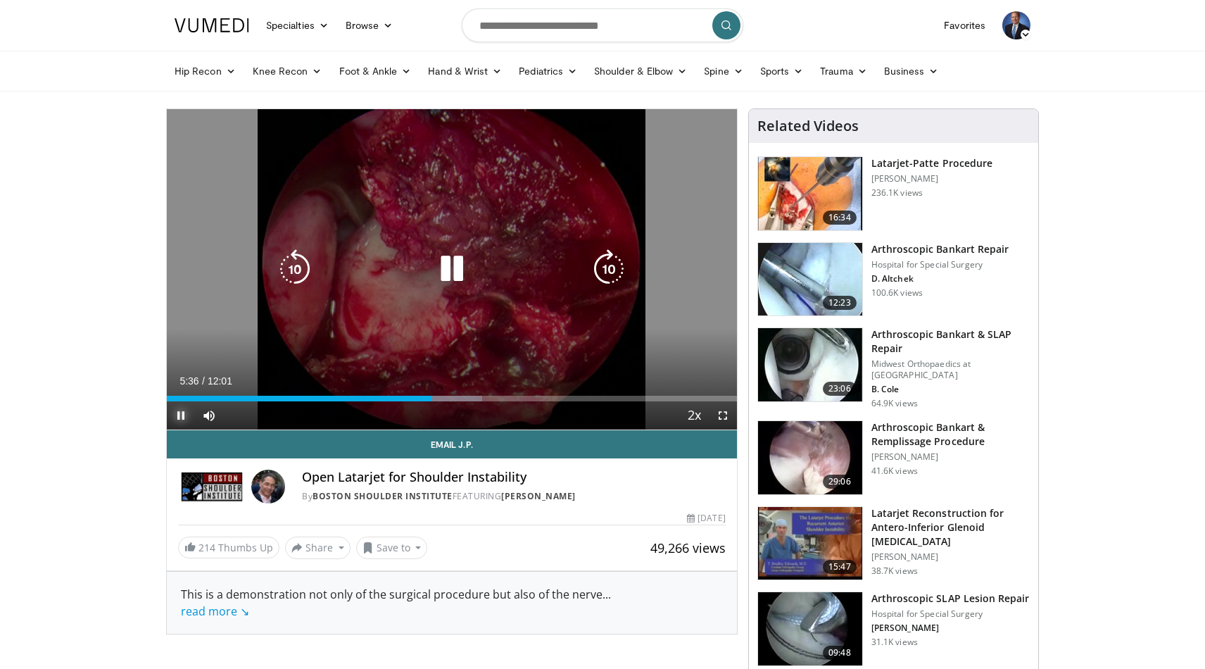
click at [460, 396] on div "Progress Bar" at bounding box center [444, 399] width 75 height 6
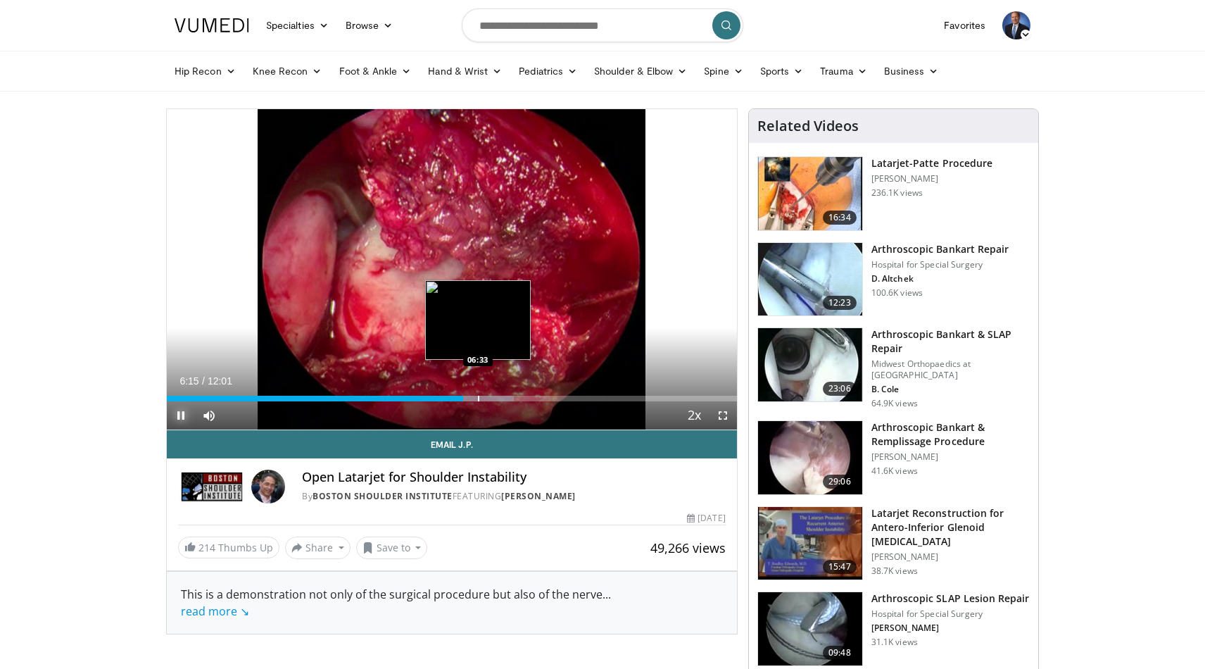
click at [479, 396] on div "Progress Bar" at bounding box center [478, 399] width 1 height 6
click at [506, 400] on div "Progress Bar" at bounding box center [506, 399] width 1 height 6
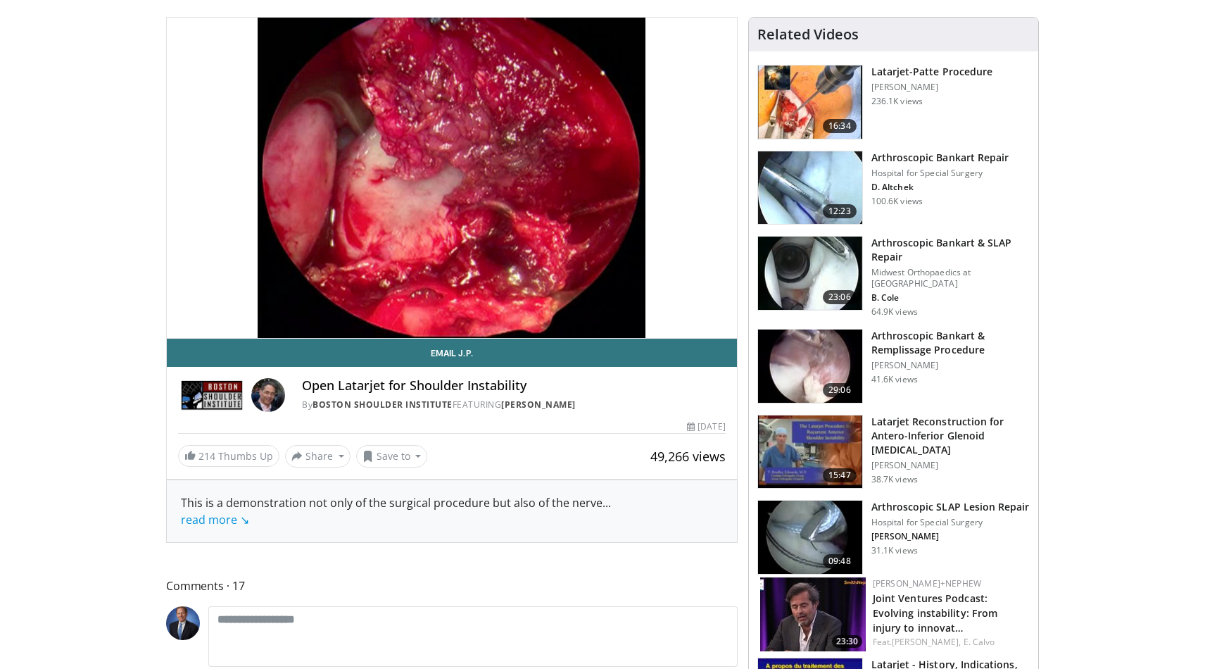
scroll to position [101, 0]
